Goal: Navigation & Orientation: Find specific page/section

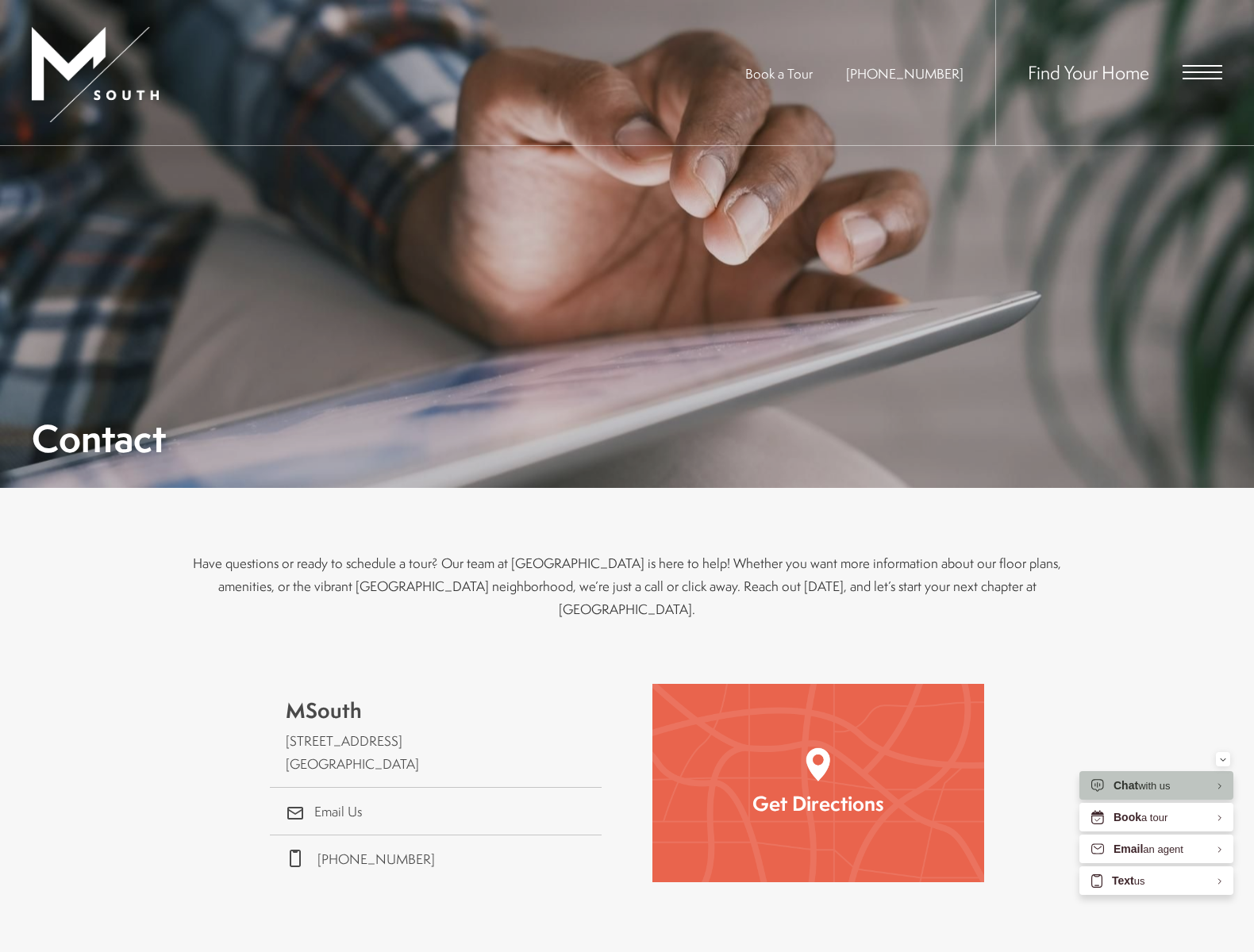
click at [1063, 76] on span "Find Your Home" at bounding box center [1088, 72] width 122 height 25
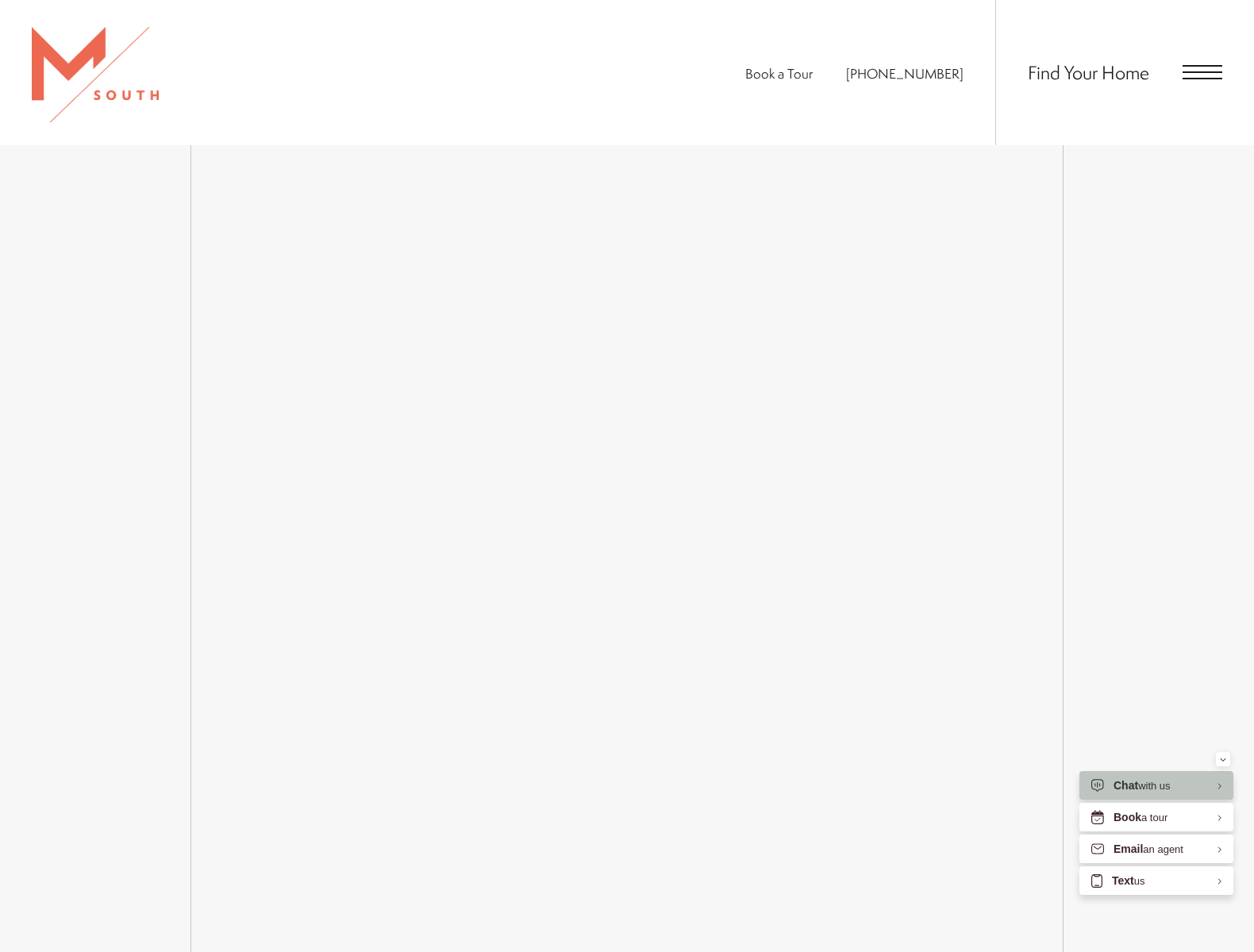
scroll to position [2459, 0]
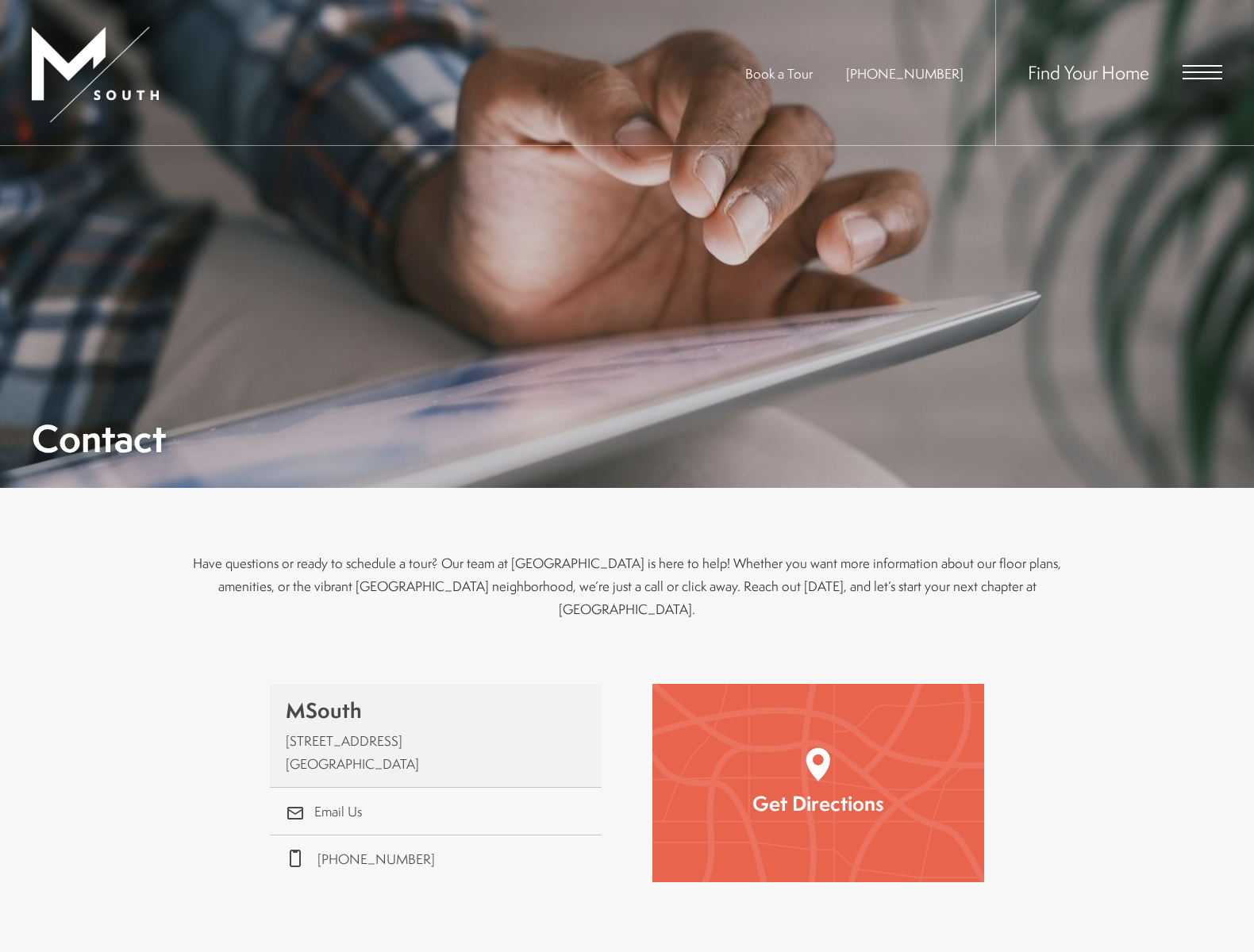
click at [380, 732] on span "[STREET_ADDRESS]" at bounding box center [352, 752] width 133 height 41
